Goal: Task Accomplishment & Management: Complete application form

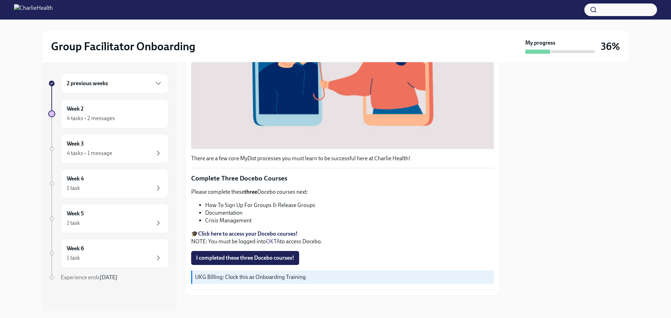
scroll to position [213, 0]
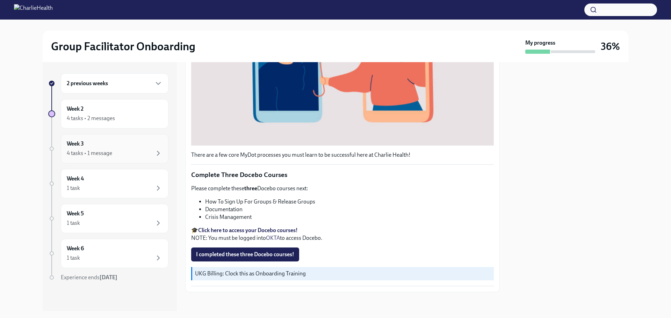
click at [78, 150] on div "4 tasks • 1 message" at bounding box center [89, 154] width 45 height 8
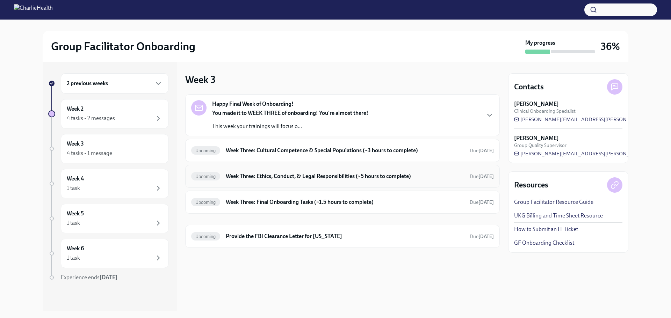
click at [258, 177] on h6 "Week Three: Ethics, Conduct, & Legal Responsibilities (~5 hours to complete)" at bounding box center [345, 177] width 238 height 8
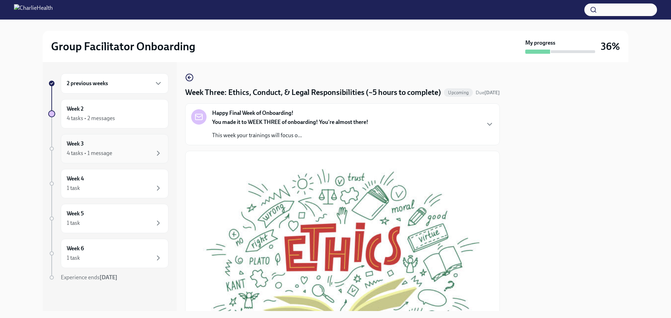
click at [101, 143] on div "Week 3 4 tasks • 1 message" at bounding box center [115, 148] width 96 height 17
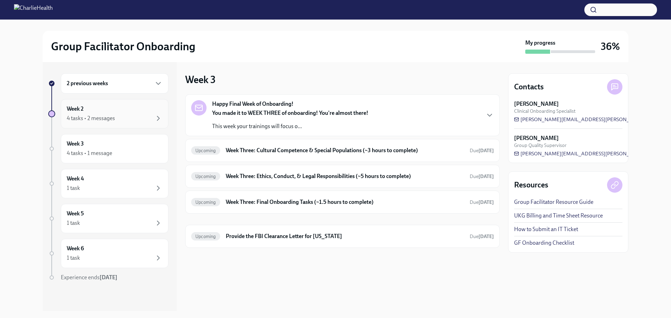
click at [100, 116] on div "4 tasks • 2 messages" at bounding box center [91, 119] width 48 height 8
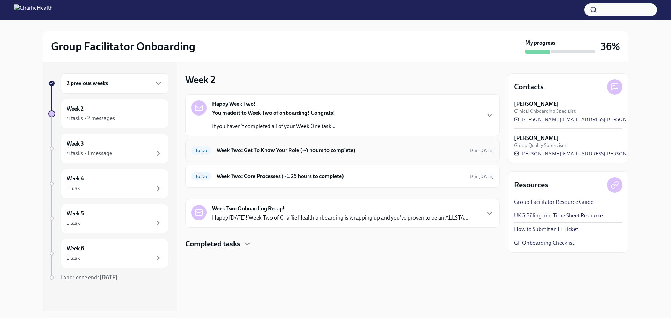
click at [265, 148] on h6 "Week Two: Get To Know Your Role (~4 hours to complete)" at bounding box center [340, 151] width 247 height 8
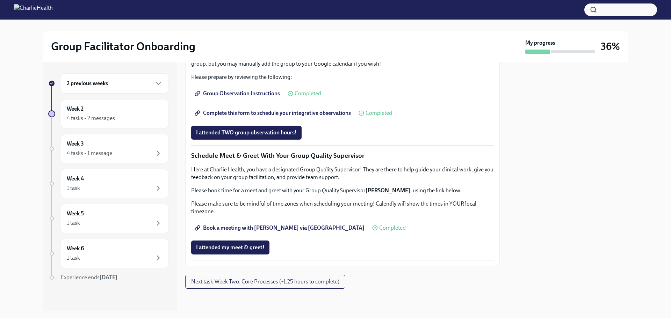
scroll to position [629, 0]
click at [264, 115] on span "Complete this form to schedule your integrative observations" at bounding box center [273, 113] width 155 height 7
click at [268, 116] on span "Complete this form to schedule your integrative observations" at bounding box center [273, 113] width 155 height 7
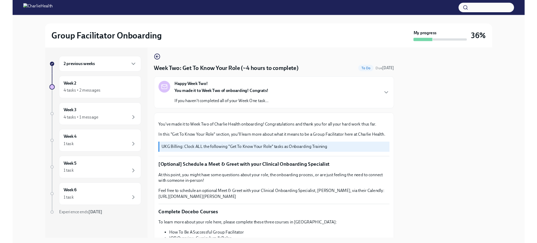
scroll to position [0, 0]
